Goal: Task Accomplishment & Management: Manage account settings

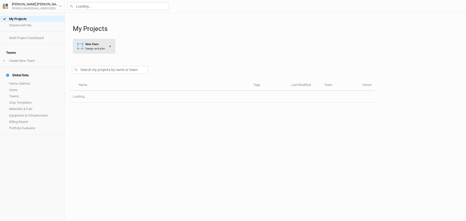
click at [99, 46] on div "New Farm" at bounding box center [95, 44] width 20 height 4
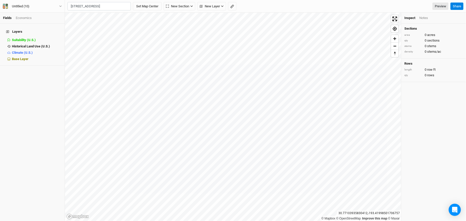
scroll to position [0, 15]
click at [115, 21] on div "[GEOGRAPHIC_DATA], [US_STATE] 22603, [GEOGRAPHIC_DATA]" at bounding box center [109, 23] width 63 height 9
type input "[STREET_ADDRESS][US_STATE]"
click at [36, 4] on button "Untitled (10)" at bounding box center [33, 7] width 60 height 6
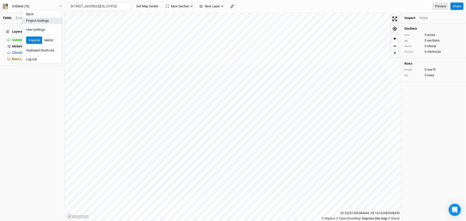
click at [35, 20] on button "Project Settings" at bounding box center [42, 20] width 40 height 7
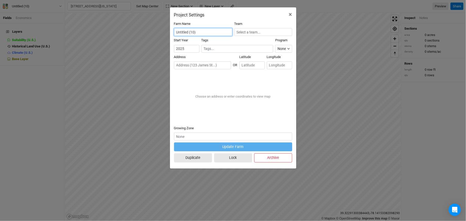
drag, startPoint x: 226, startPoint y: 31, endPoint x: 152, endPoint y: 28, distance: 74.6
click at [152, 28] on div "Project Settings × Farm Name Untitled (10) Team Start Year [DATE] Tags Program …" at bounding box center [233, 110] width 466 height 221
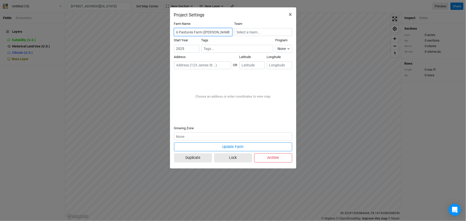
type input "6 Pastures Farm ([PERSON_NAME])"
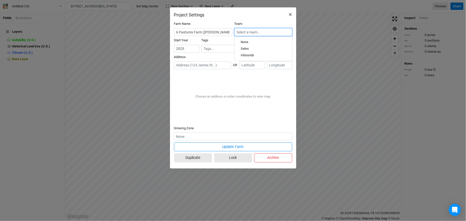
click at [263, 34] on input "text" at bounding box center [263, 32] width 58 height 8
click at [254, 49] on div "Sales" at bounding box center [263, 49] width 45 height 5
type input "Sales"
paste input "[STREET_ADDRESS]"
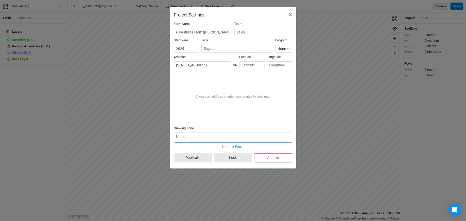
click at [209, 82] on div "[GEOGRAPHIC_DATA], [US_STATE] 22603, [GEOGRAPHIC_DATA]" at bounding box center [215, 82] width 63 height 9
type input "[STREET_ADDRESS][US_STATE]"
type input "39.316136"
type input "-78.12903"
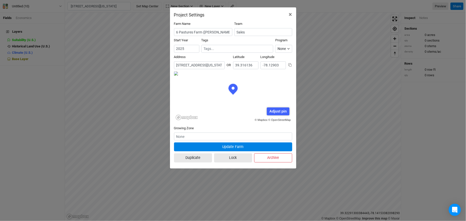
scroll to position [25, 59]
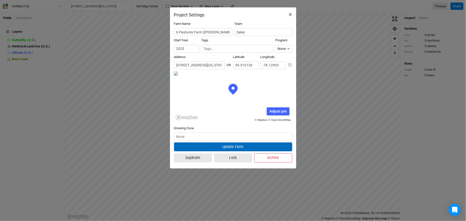
click at [215, 146] on button "Update Farm" at bounding box center [233, 146] width 118 height 9
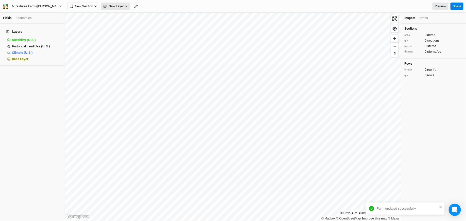
click at [113, 7] on span "New Layer" at bounding box center [113, 6] width 20 height 5
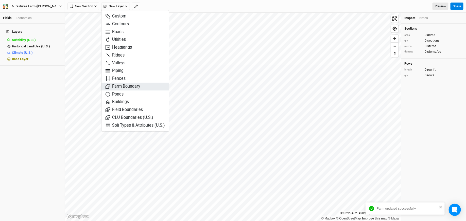
click at [119, 84] on span "Farm Boundary" at bounding box center [122, 87] width 35 height 6
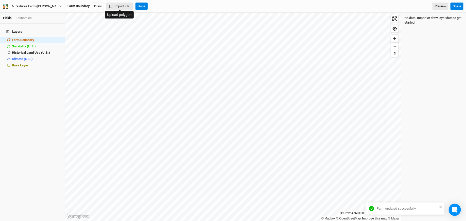
click at [117, 7] on button "Import KML" at bounding box center [119, 7] width 27 height 8
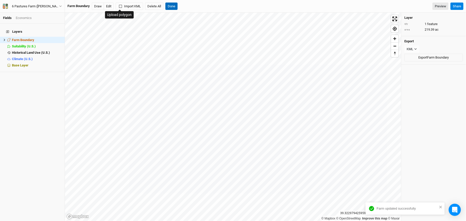
click at [171, 6] on button "Done" at bounding box center [171, 7] width 12 height 8
